Goal: Information Seeking & Learning: Learn about a topic

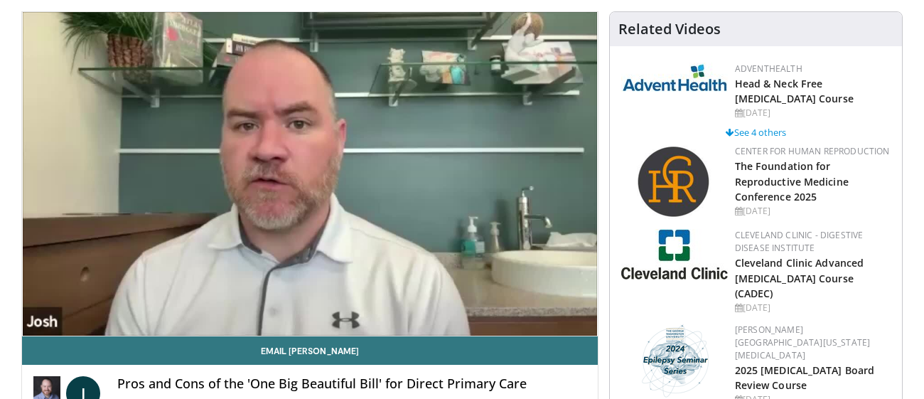
scroll to position [146, 0]
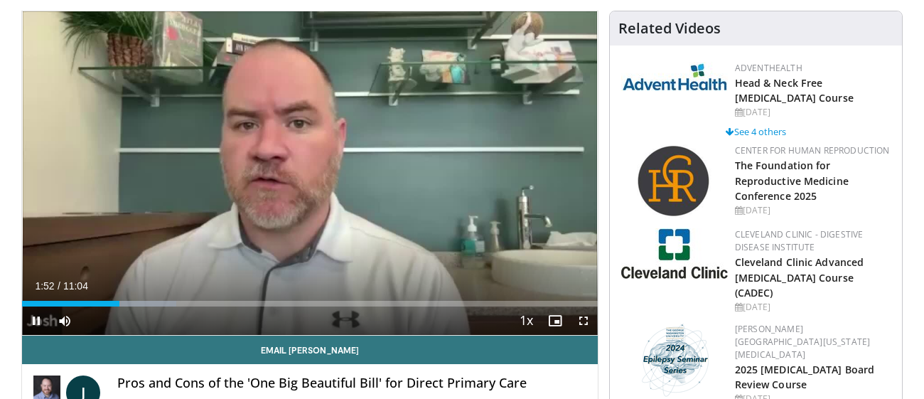
click at [459, 178] on icon "Video Player" at bounding box center [469, 173] width 40 height 40
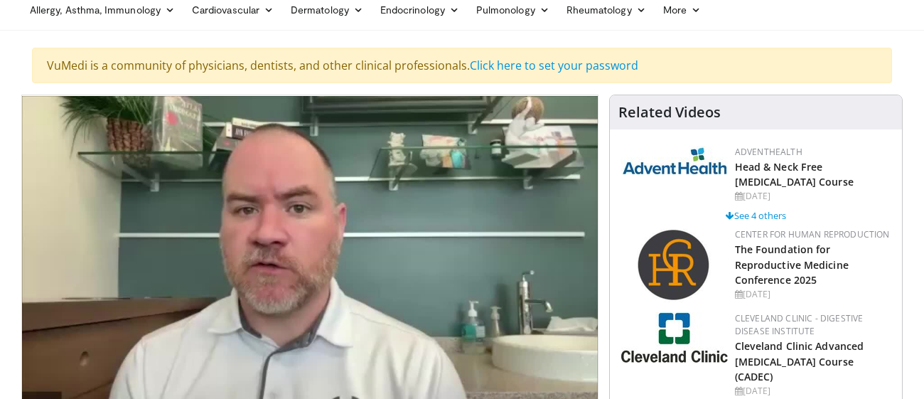
scroll to position [0, 0]
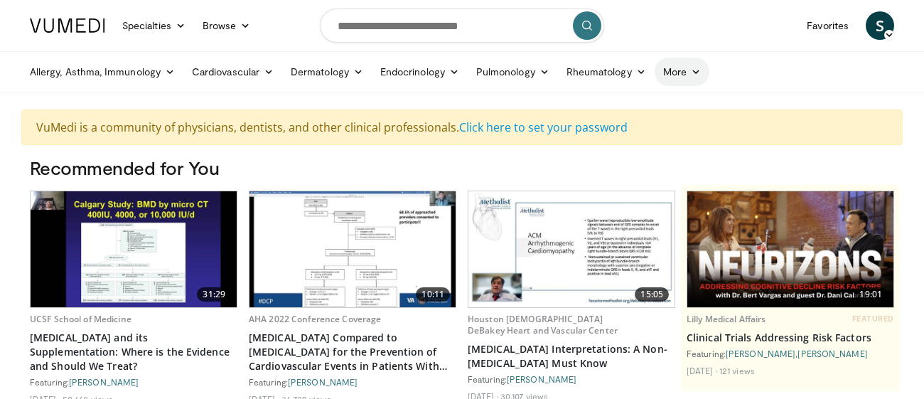
click at [693, 73] on icon at bounding box center [696, 72] width 10 height 10
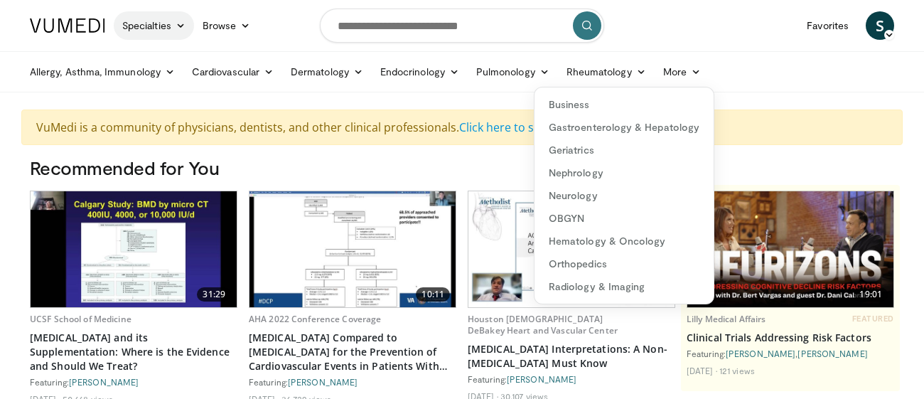
click at [182, 26] on icon at bounding box center [181, 26] width 10 height 10
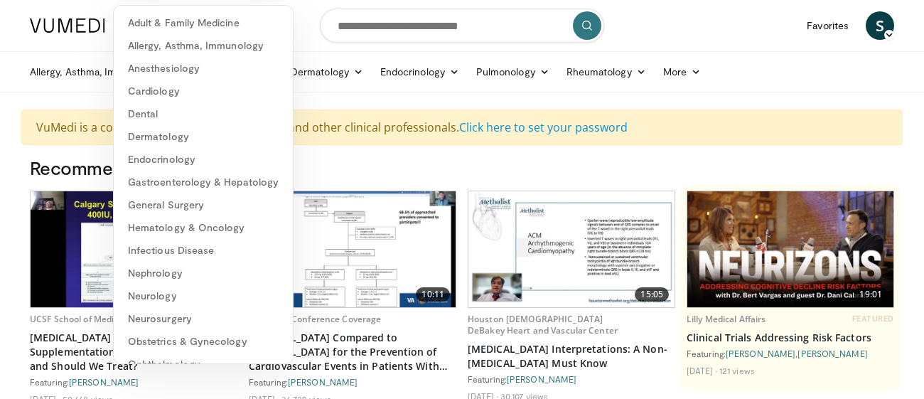
click at [785, 87] on ul "Allergy, Asthma, Immunology Allergies Asthma Dermatitis Immunology Rhinosinusit…" at bounding box center [462, 72] width 882 height 40
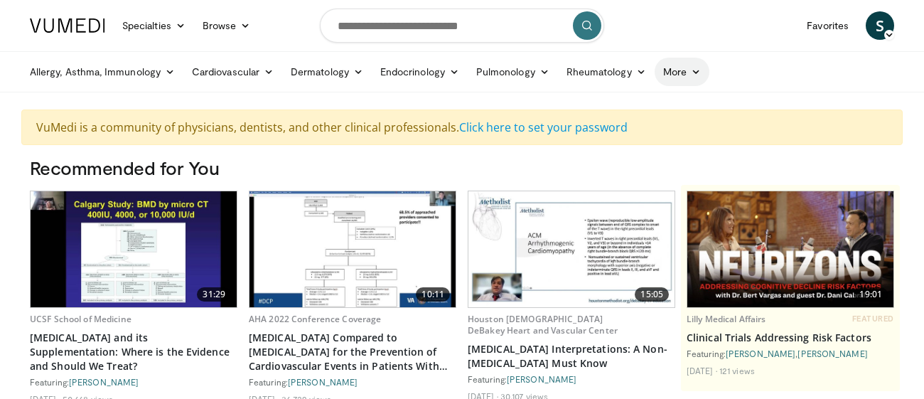
click at [688, 72] on link "More" at bounding box center [682, 72] width 55 height 28
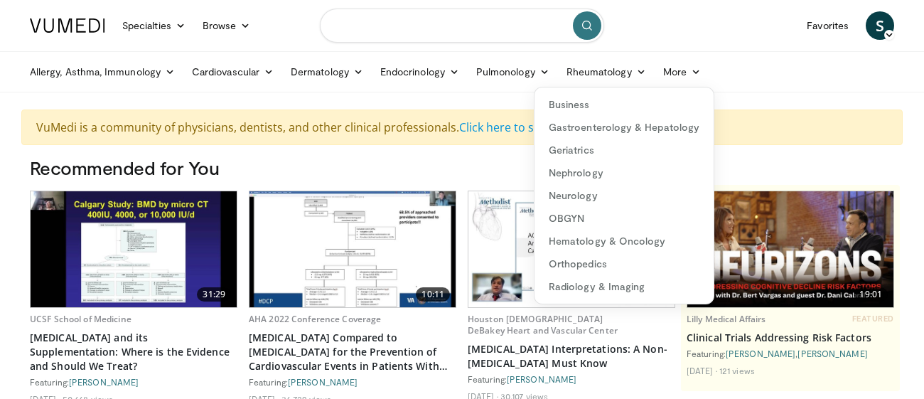
click at [511, 26] on input "Search topics, interventions" at bounding box center [462, 26] width 284 height 34
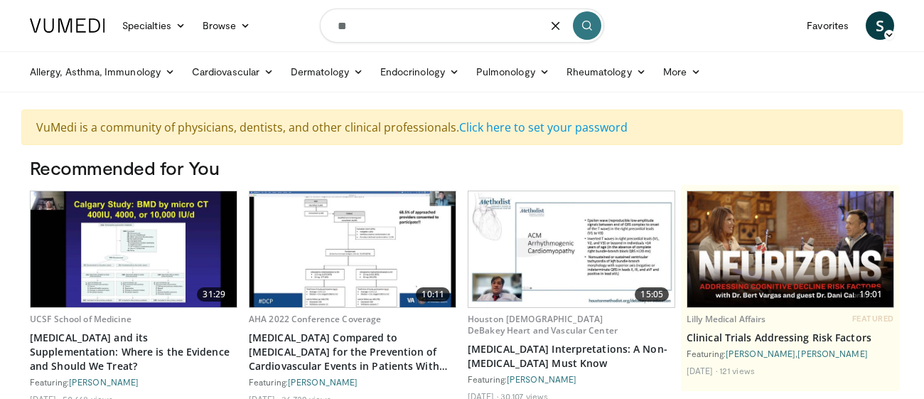
type input "*"
type input "**********"
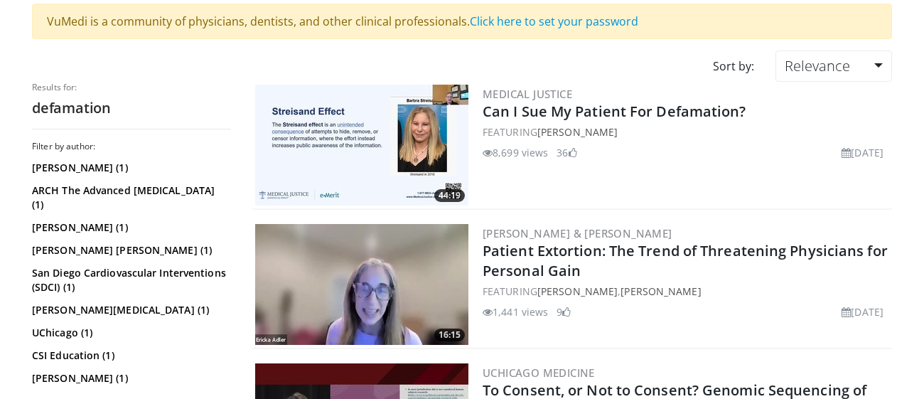
scroll to position [128, 0]
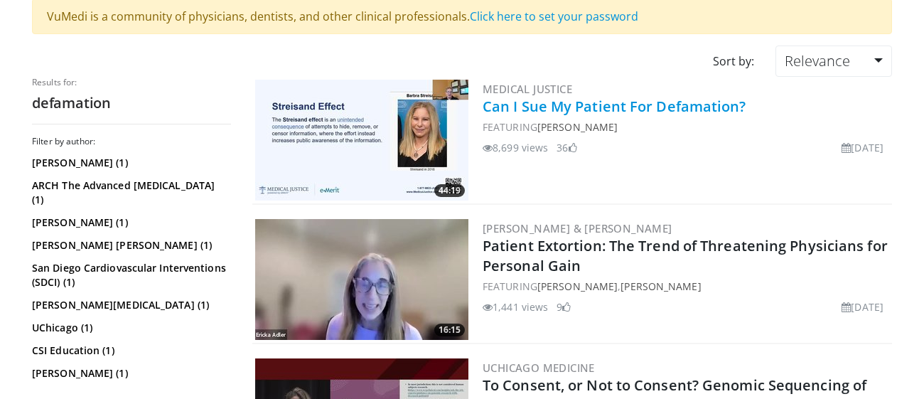
click at [576, 97] on link "Can I Sue My Patient For Defamation?" at bounding box center [615, 106] width 264 height 19
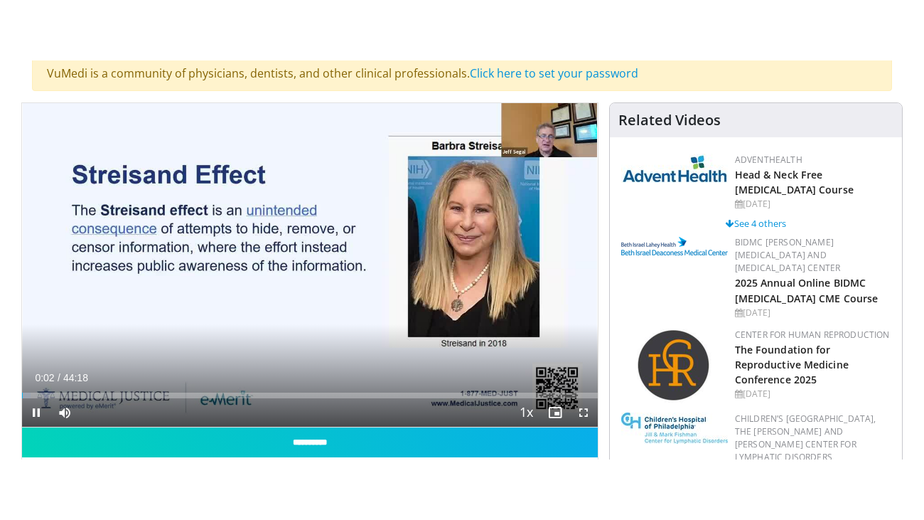
scroll to position [114, 0]
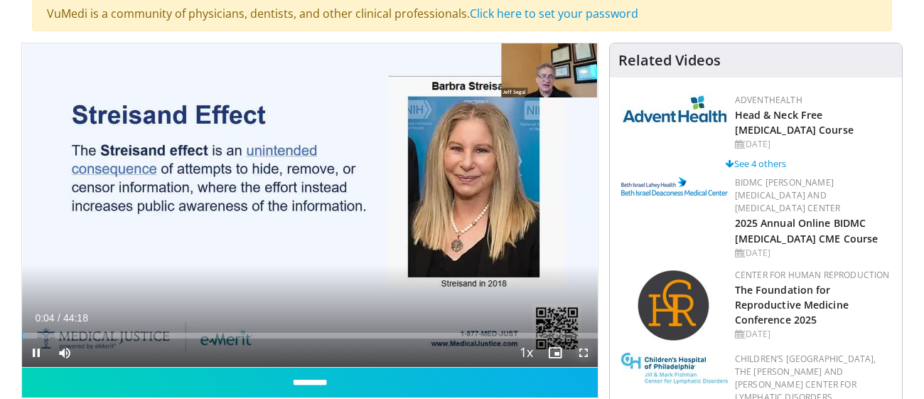
click at [585, 353] on span "Video Player" at bounding box center [583, 352] width 28 height 28
